Goal: Information Seeking & Learning: Find specific page/section

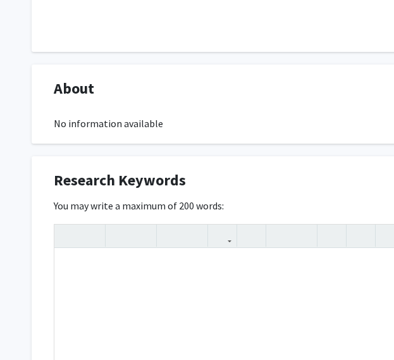
scroll to position [528, 0]
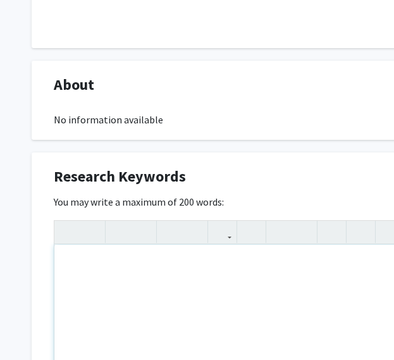
click at [101, 280] on div "Note to users with screen readers: Please deactivate our accessibility plugin f…" at bounding box center [379, 340] width 651 height 190
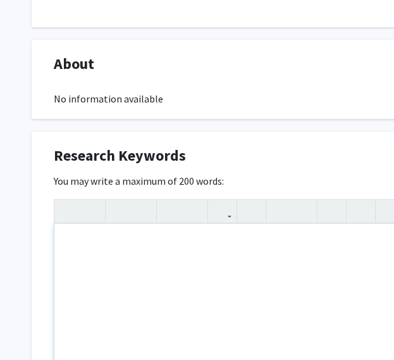
scroll to position [545, 0]
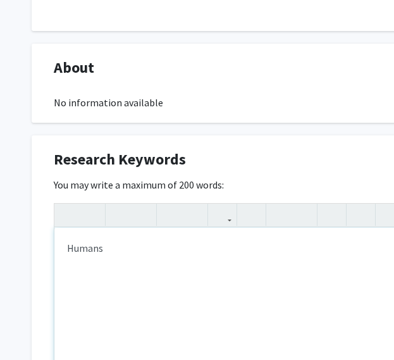
type textarea "Humans&nbsp;"
click at [113, 258] on div "Humans" at bounding box center [379, 323] width 651 height 190
click at [239, 262] on div "Note to users with screen readers: Please deactivate our accessibility plugin f…" at bounding box center [379, 323] width 651 height 190
type textarea "I"
type textarea "Social entrepreneurship uses creative&nbsp;"
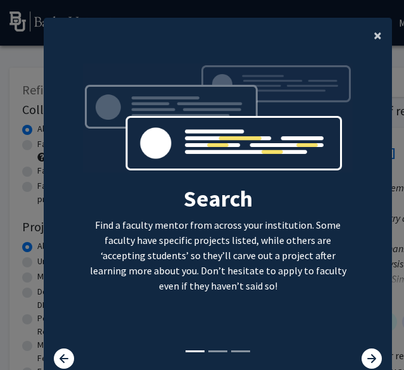
click at [374, 39] on span "×" at bounding box center [378, 35] width 8 height 20
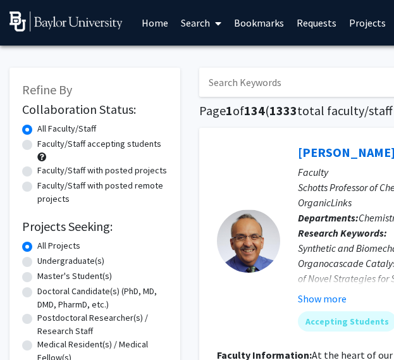
scroll to position [0, 365]
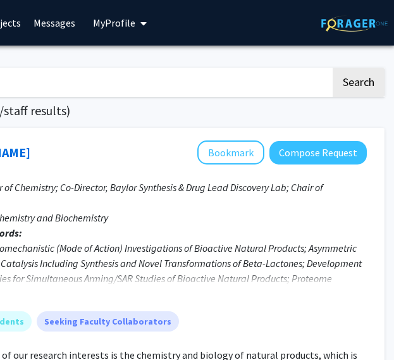
click at [362, 22] on img at bounding box center [354, 23] width 79 height 16
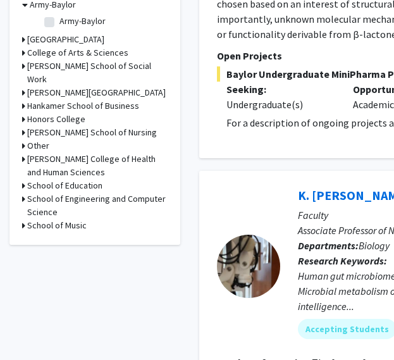
scroll to position [413, 0]
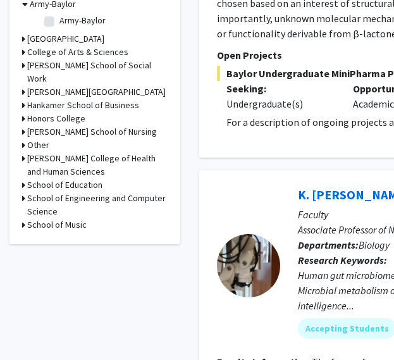
click at [74, 125] on h3 "Honors College" at bounding box center [56, 118] width 58 height 13
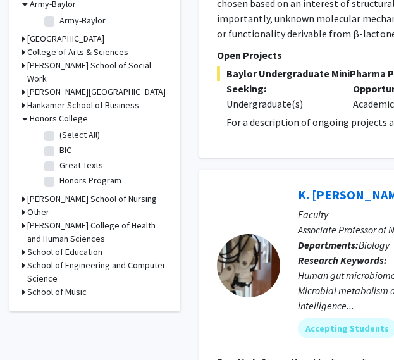
click at [60, 142] on label "(Select All)" at bounding box center [80, 135] width 41 height 13
click at [60, 137] on input "(Select All)" at bounding box center [64, 133] width 8 height 8
checkbox input "true"
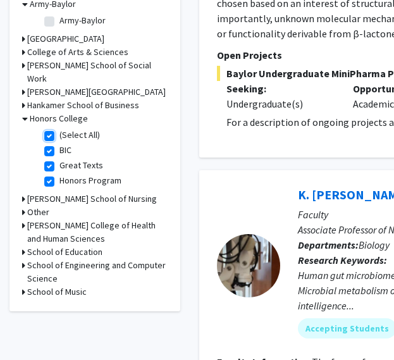
checkbox input "true"
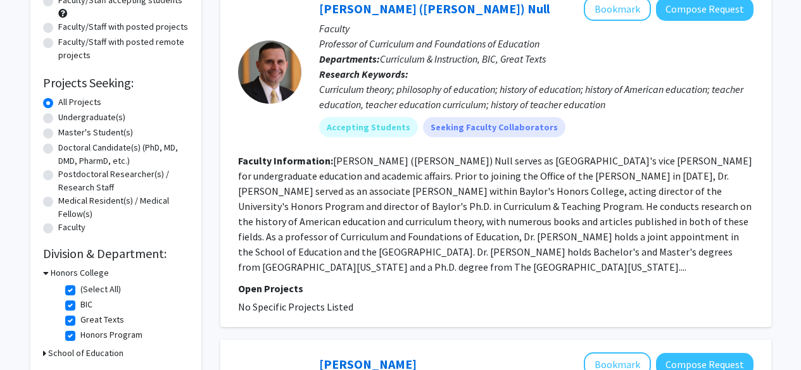
scroll to position [144, 0]
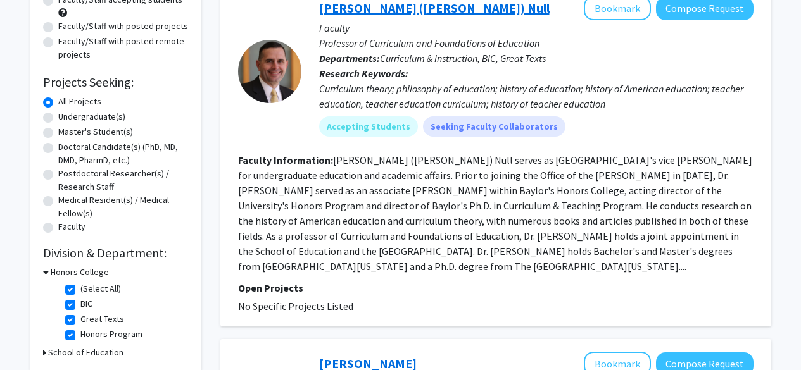
click at [403, 13] on link "[PERSON_NAME] ([PERSON_NAME]) Null" at bounding box center [434, 8] width 230 height 16
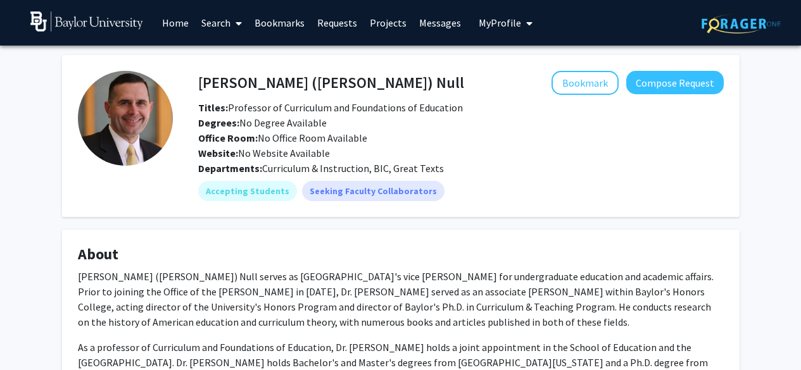
click at [367, 17] on link "Projects" at bounding box center [387, 23] width 49 height 44
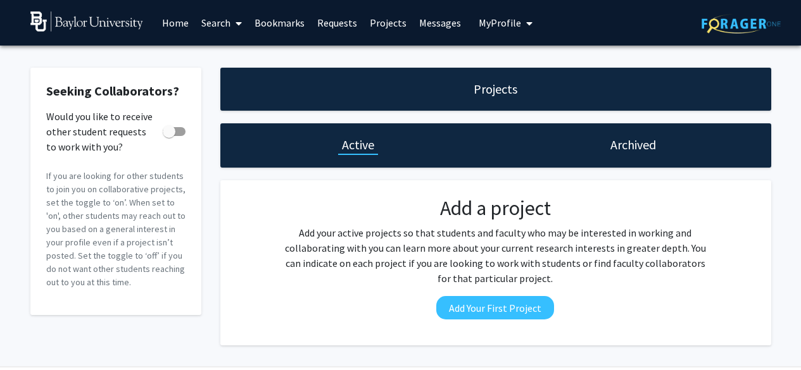
click at [171, 21] on link "Home" at bounding box center [175, 23] width 39 height 44
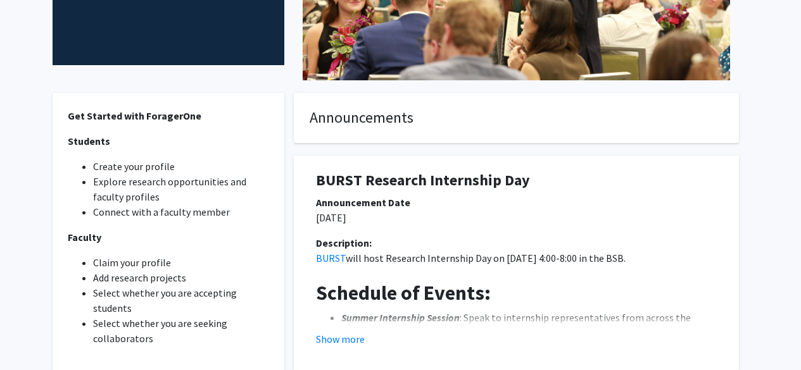
scroll to position [375, 0]
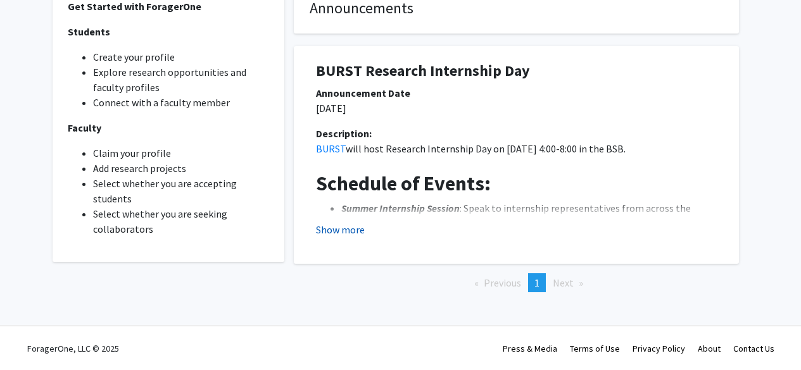
click at [344, 231] on button "Show more" at bounding box center [340, 229] width 49 height 15
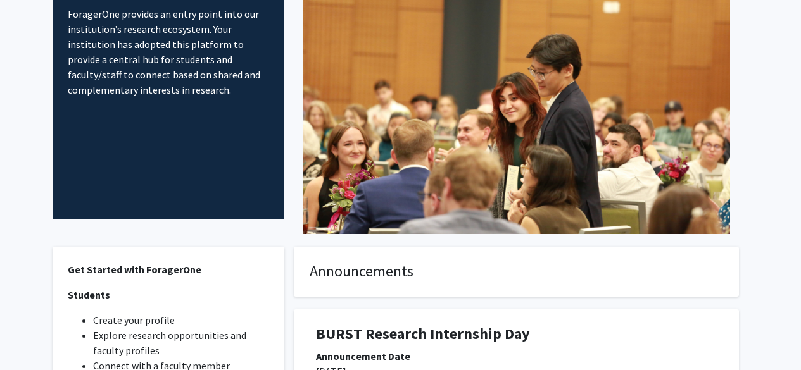
scroll to position [0, 0]
